Goal: Task Accomplishment & Management: Manage account settings

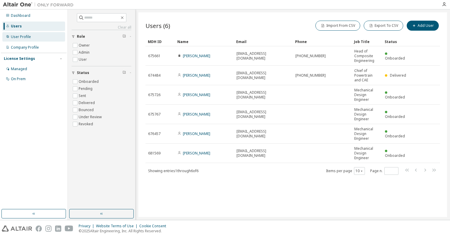
click at [21, 34] on div "User Profile" at bounding box center [21, 36] width 20 height 5
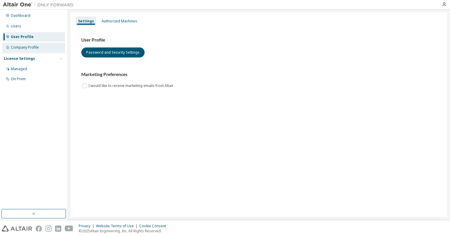
click at [27, 50] on div "Company Profile" at bounding box center [33, 47] width 63 height 9
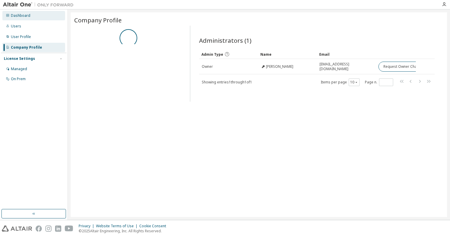
click at [26, 16] on div "Dashboard" at bounding box center [20, 15] width 19 height 5
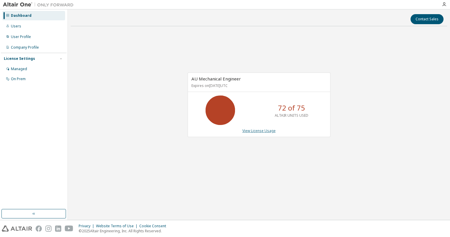
click at [258, 131] on link "View License Usage" at bounding box center [258, 130] width 33 height 5
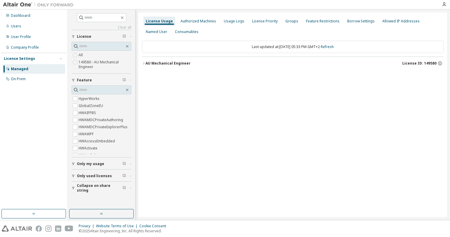
click at [149, 62] on div "AU Mechanical Engineer" at bounding box center [167, 63] width 45 height 5
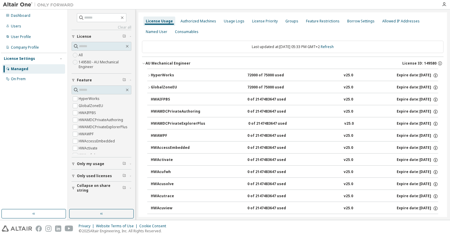
click at [154, 76] on div "HyperWorks" at bounding box center [177, 75] width 53 height 5
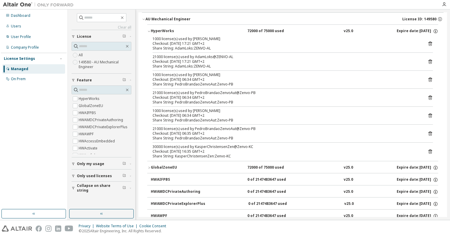
scroll to position [29, 0]
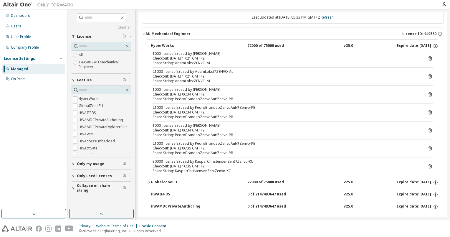
drag, startPoint x: 216, startPoint y: 166, endPoint x: 148, endPoint y: 164, distance: 68.0
click at [148, 164] on div "1000 license(s) used by AdamLoks@ZENVO-AL Checkout: 2025-09-10 17:21 GMT+2 Shar…" at bounding box center [292, 113] width 291 height 124
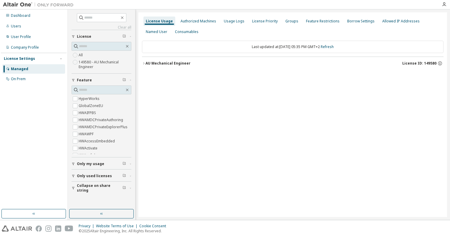
click at [261, 185] on div "License Usage Authorized Machines Usage Logs License Priority Groups Feature Re…" at bounding box center [292, 114] width 308 height 204
click at [22, 29] on div "Users" at bounding box center [33, 25] width 63 height 9
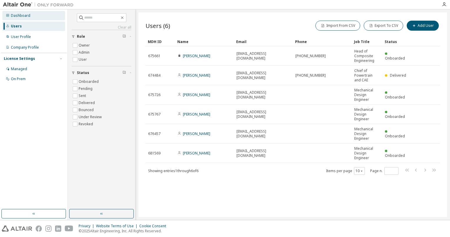
click at [25, 18] on div "Dashboard" at bounding box center [33, 15] width 63 height 9
